Goal: Navigation & Orientation: Find specific page/section

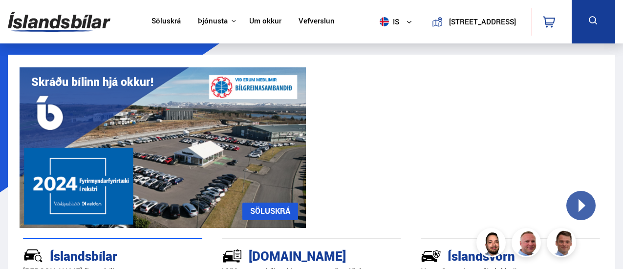
drag, startPoint x: 260, startPoint y: 22, endPoint x: 345, endPoint y: 9, distance: 85.9
click at [260, 22] on link "Um okkur" at bounding box center [265, 22] width 32 height 10
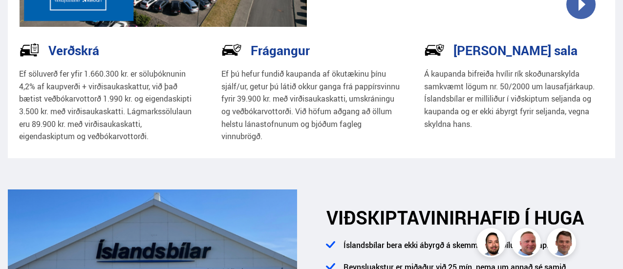
scroll to position [147, 0]
